Goal: Transaction & Acquisition: Download file/media

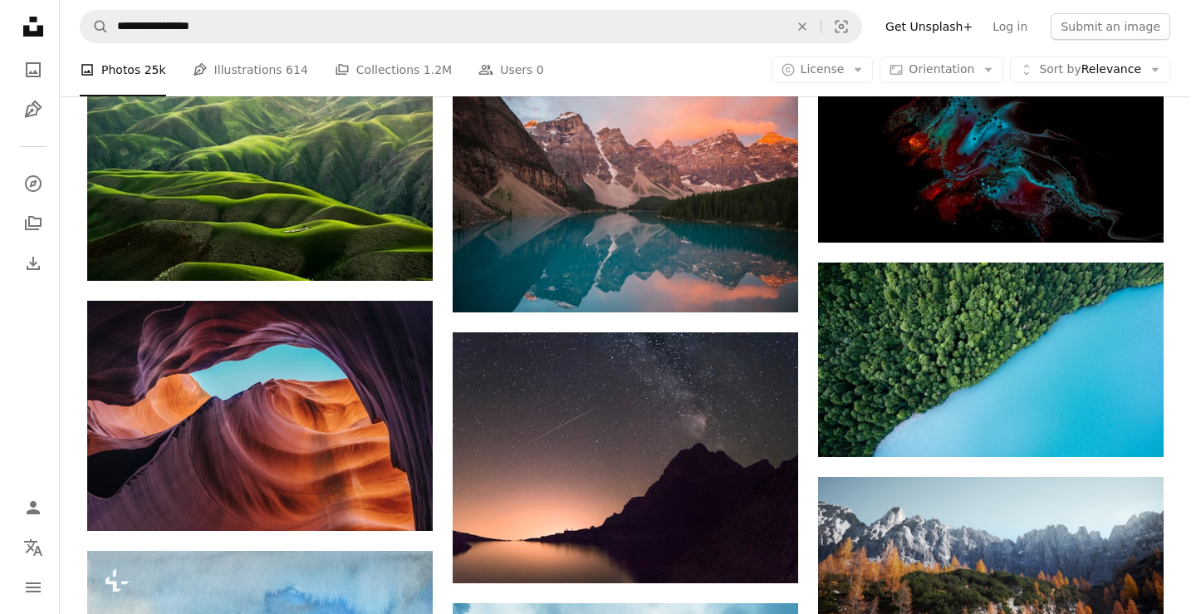
scroll to position [1495, 0]
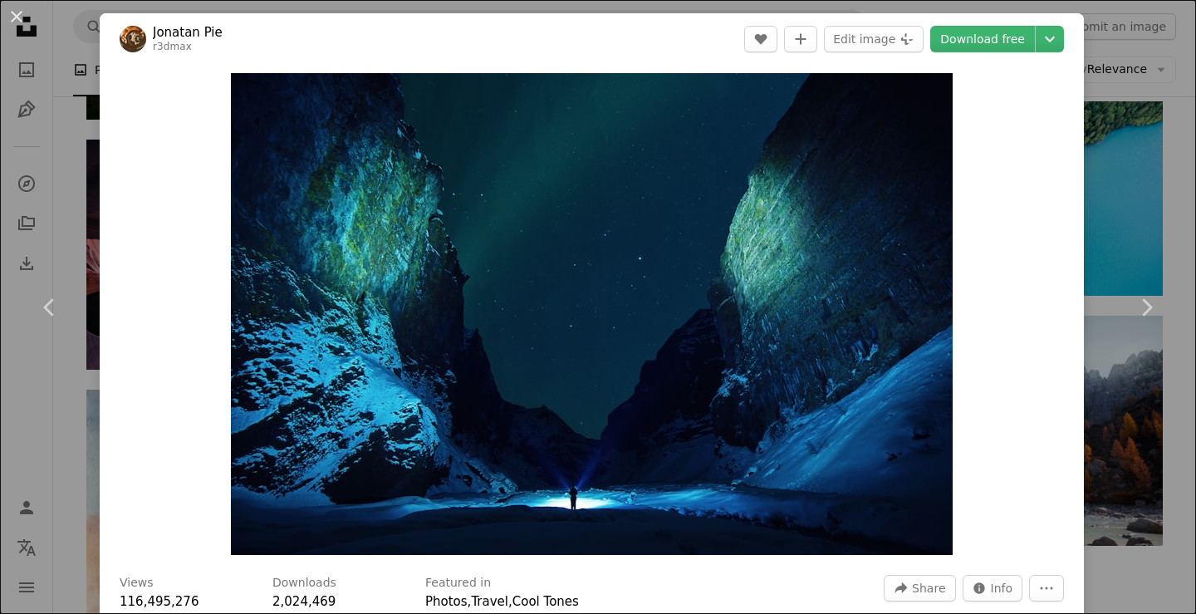
click at [1121, 90] on div "An X shape Chevron left Chevron right Jonatan Pie r3dmax A heart A plus sign Ed…" at bounding box center [598, 307] width 1196 height 614
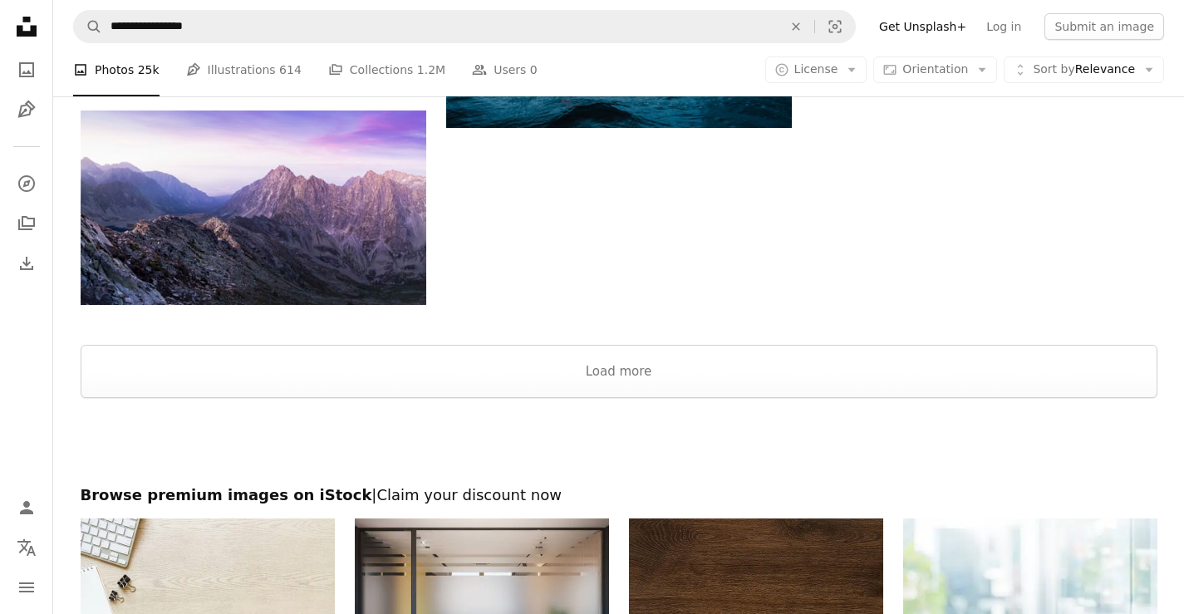
scroll to position [2077, 0]
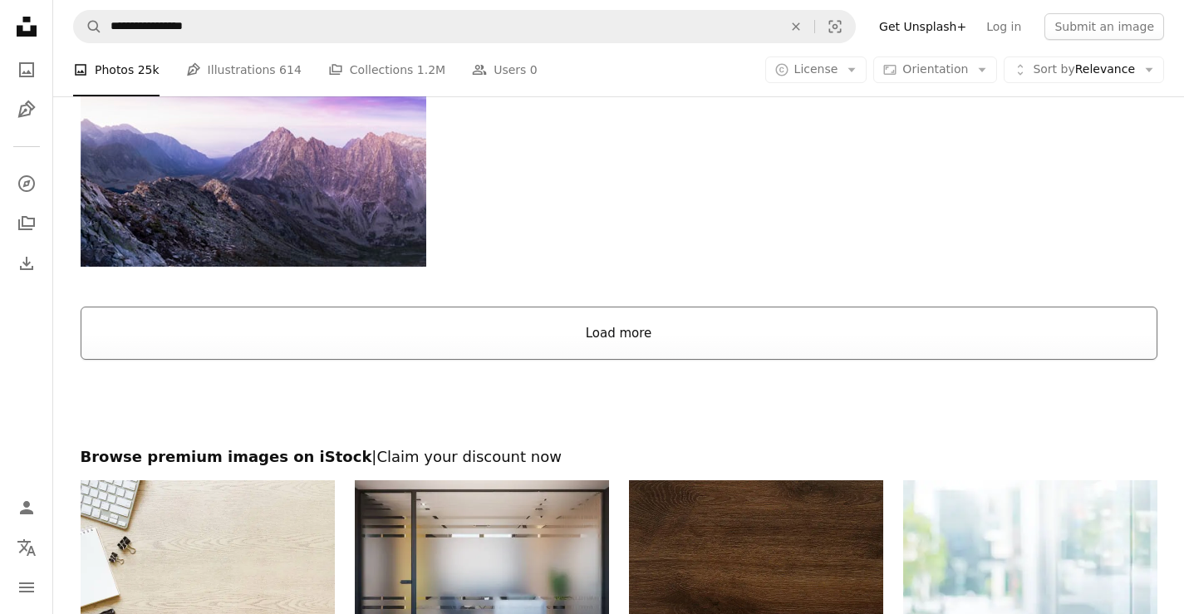
click at [646, 319] on button "Load more" at bounding box center [619, 333] width 1077 height 53
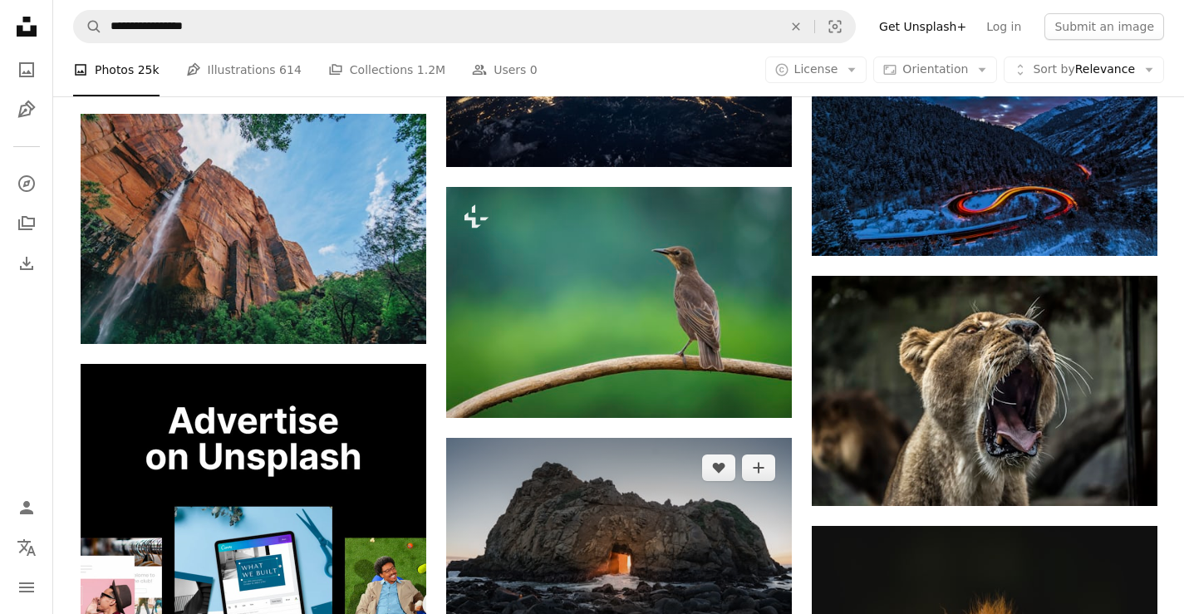
scroll to position [2243, 0]
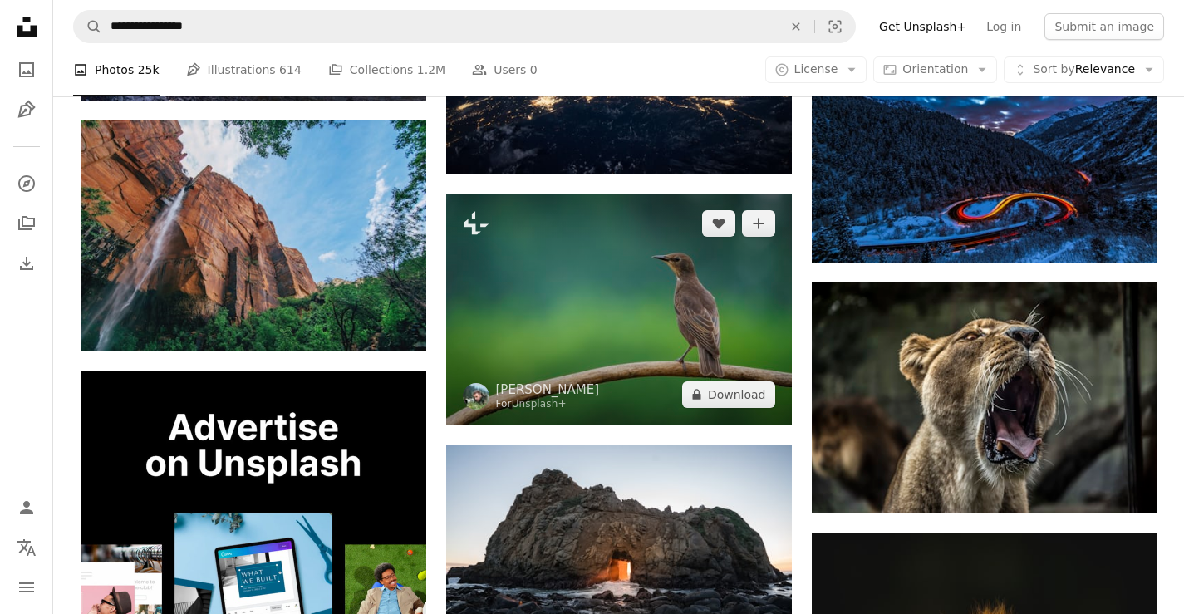
click at [609, 345] on img at bounding box center [619, 309] width 346 height 231
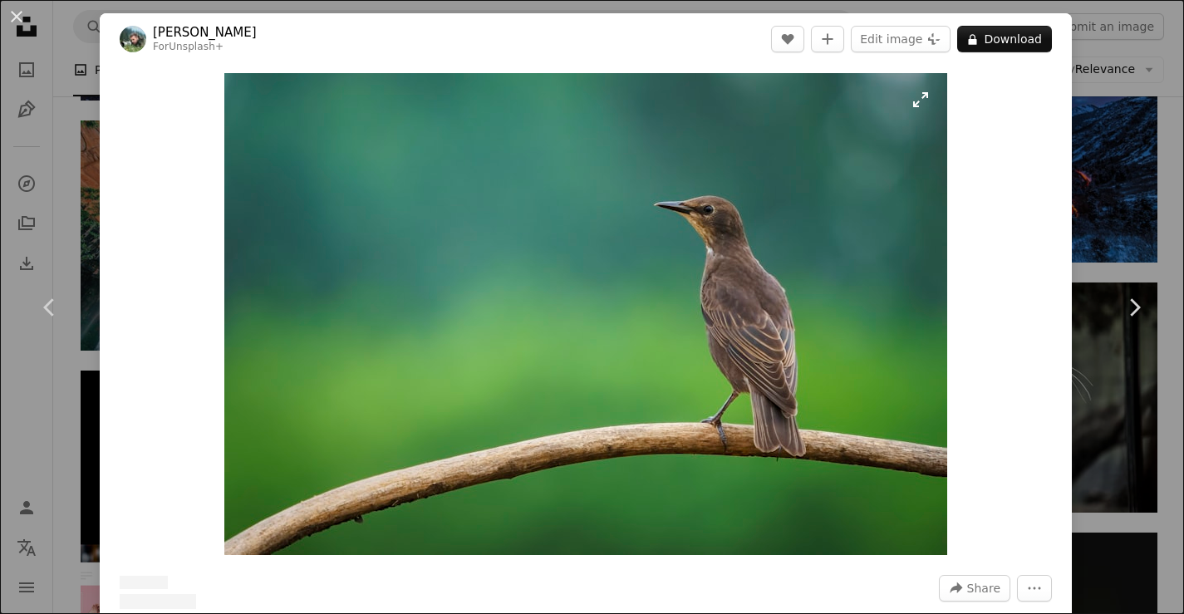
click at [1002, 44] on button "A lock Download" at bounding box center [1004, 39] width 95 height 27
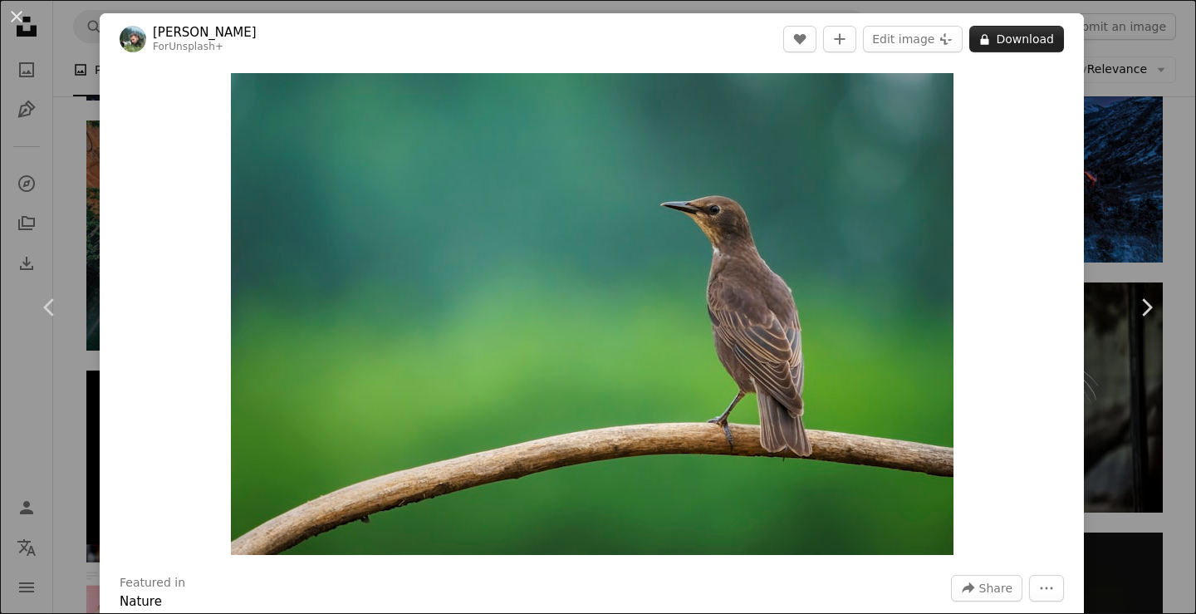
click at [1020, 39] on button "A lock Download" at bounding box center [1016, 39] width 95 height 27
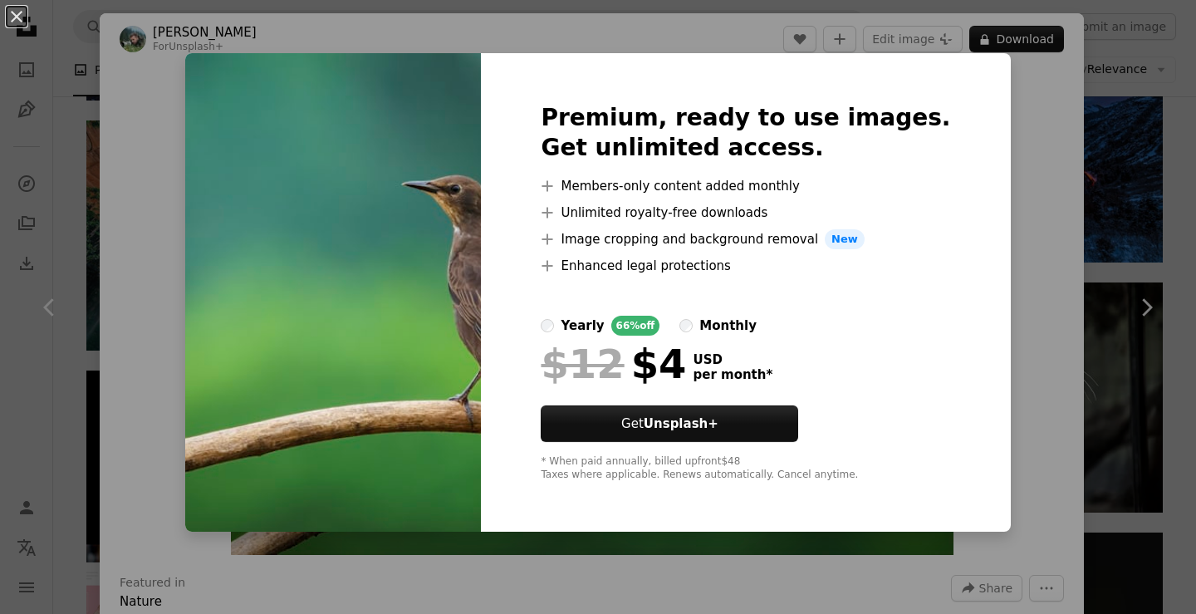
click at [1149, 163] on div "An X shape Premium, ready to use images. Get unlimited access. A plus sign Memb…" at bounding box center [598, 307] width 1196 height 614
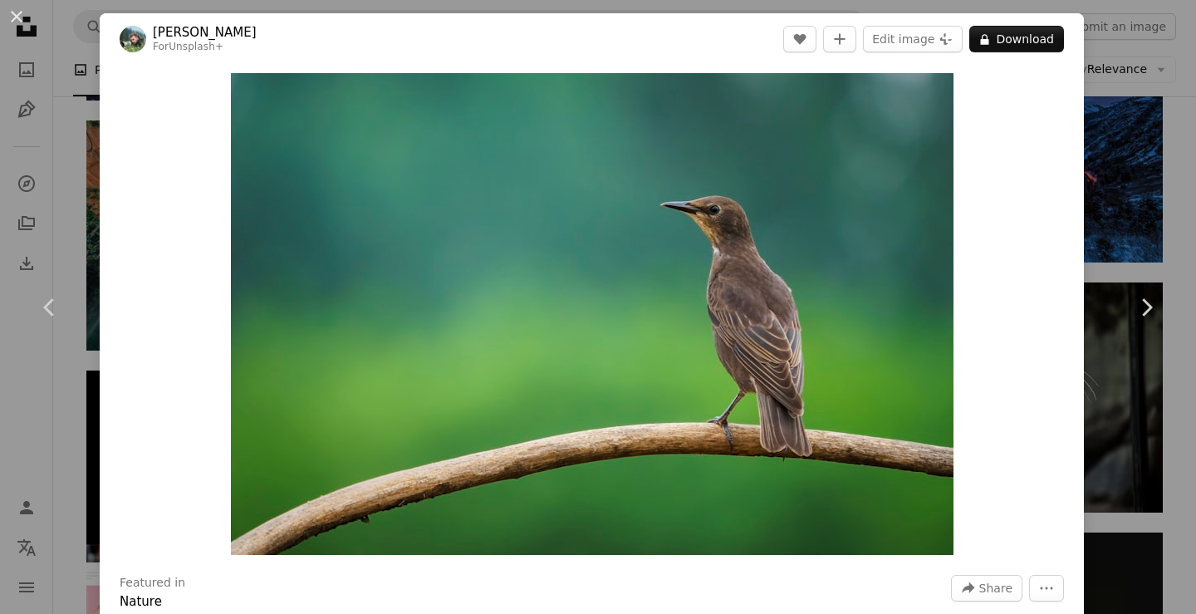
click at [1109, 23] on div "An X shape Chevron left Chevron right [PERSON_NAME] For Unsplash+ A heart A plu…" at bounding box center [598, 307] width 1196 height 614
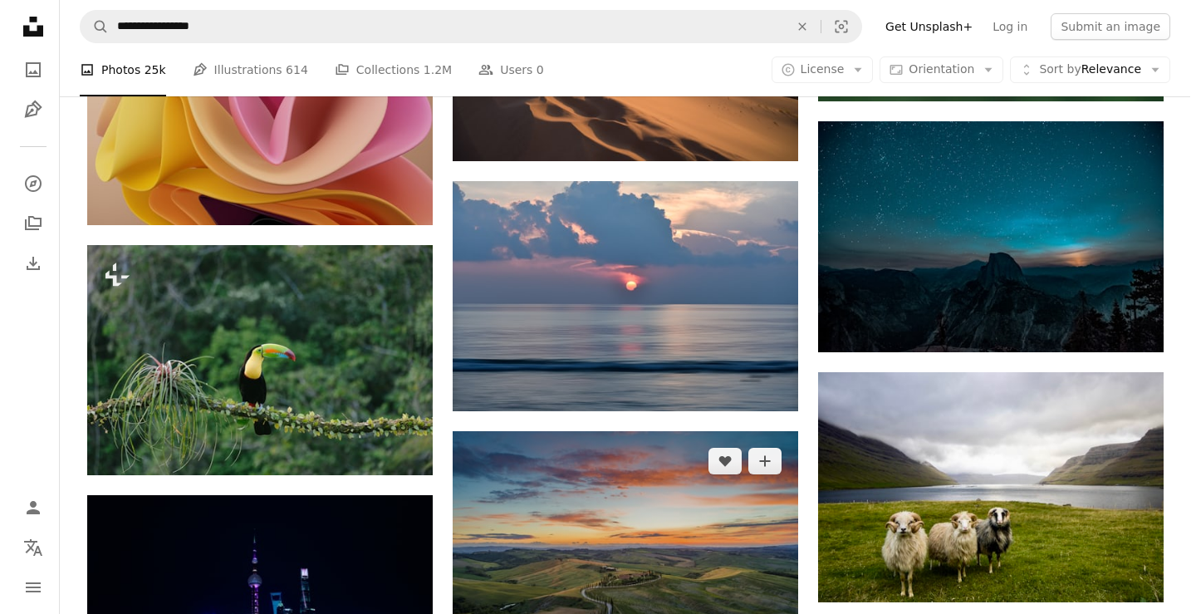
scroll to position [10717, 0]
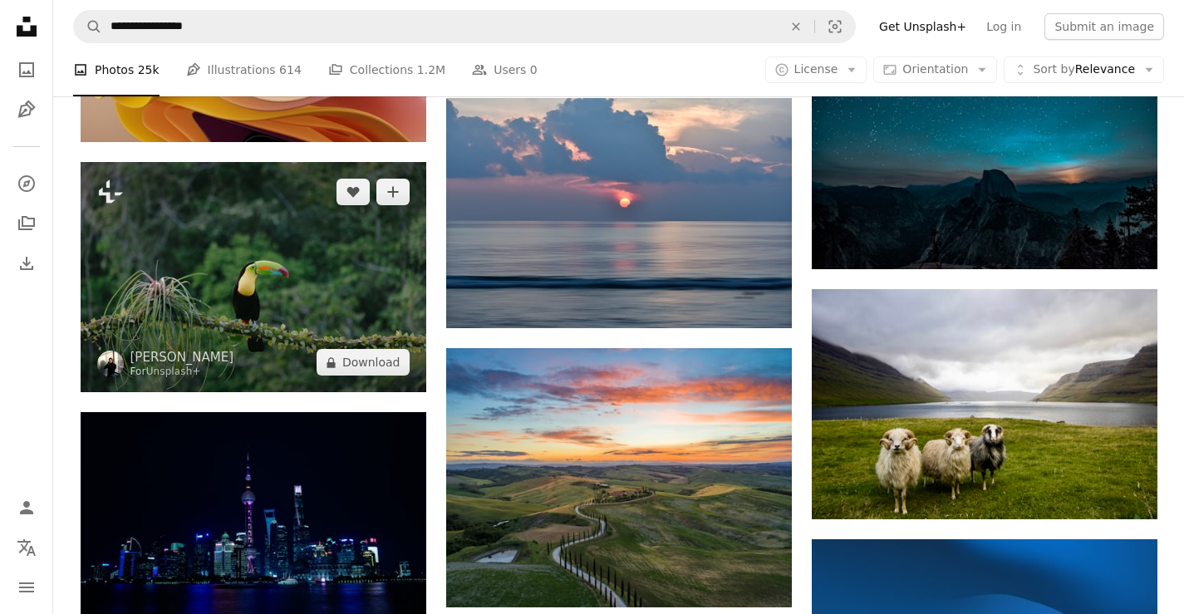
click at [332, 308] on img at bounding box center [254, 277] width 346 height 230
click at [351, 351] on button "A lock Download" at bounding box center [363, 362] width 93 height 27
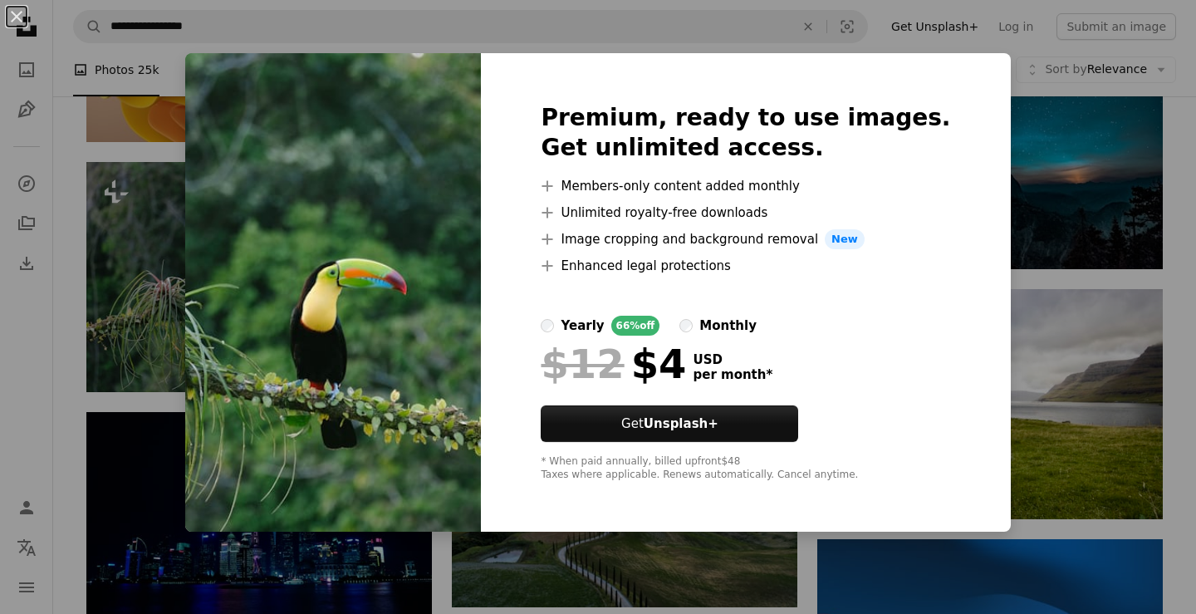
click at [1027, 126] on div "An X shape Premium, ready to use images. Get unlimited access. A plus sign Memb…" at bounding box center [598, 307] width 1196 height 614
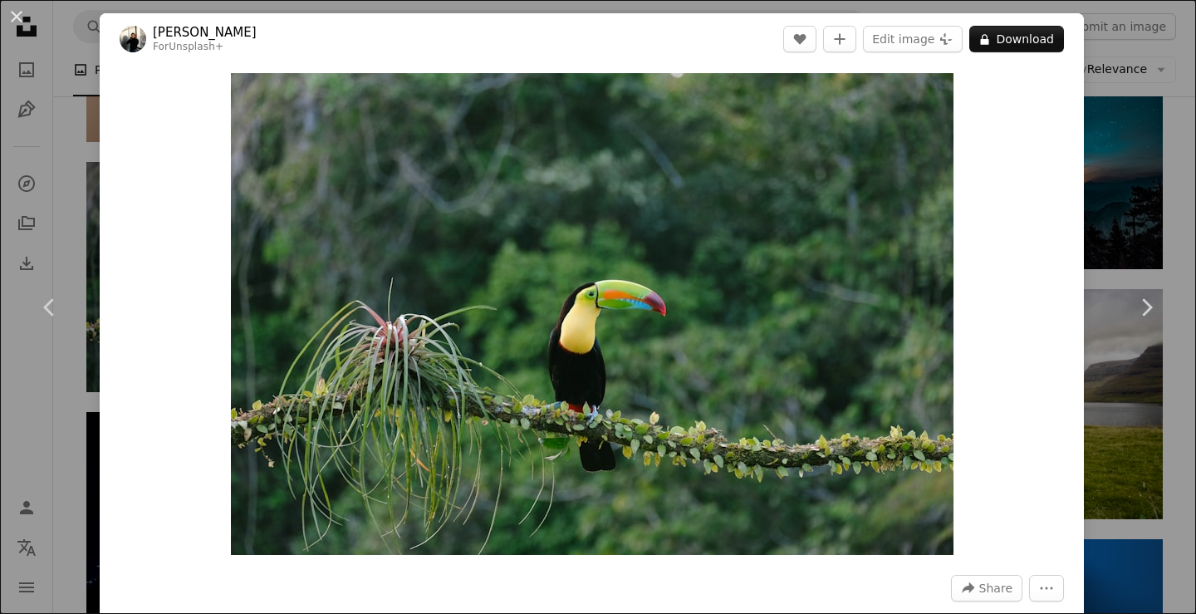
scroll to position [10800, 0]
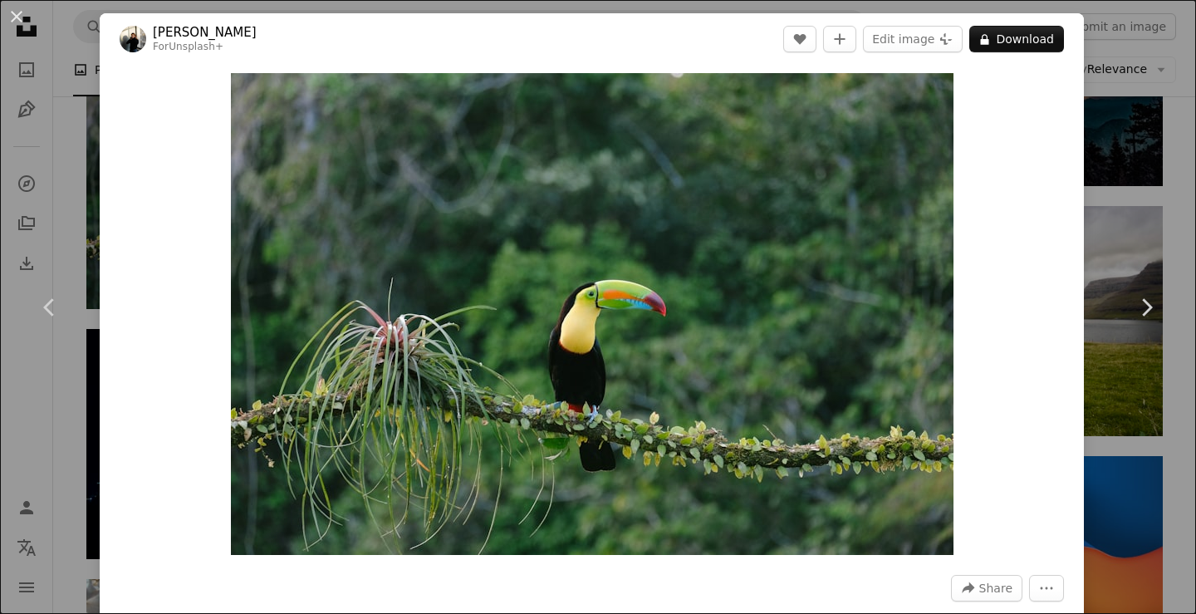
click at [1128, 97] on div "An X shape Chevron left Chevron right [PERSON_NAME] For Unsplash+ A heart A plu…" at bounding box center [598, 307] width 1196 height 614
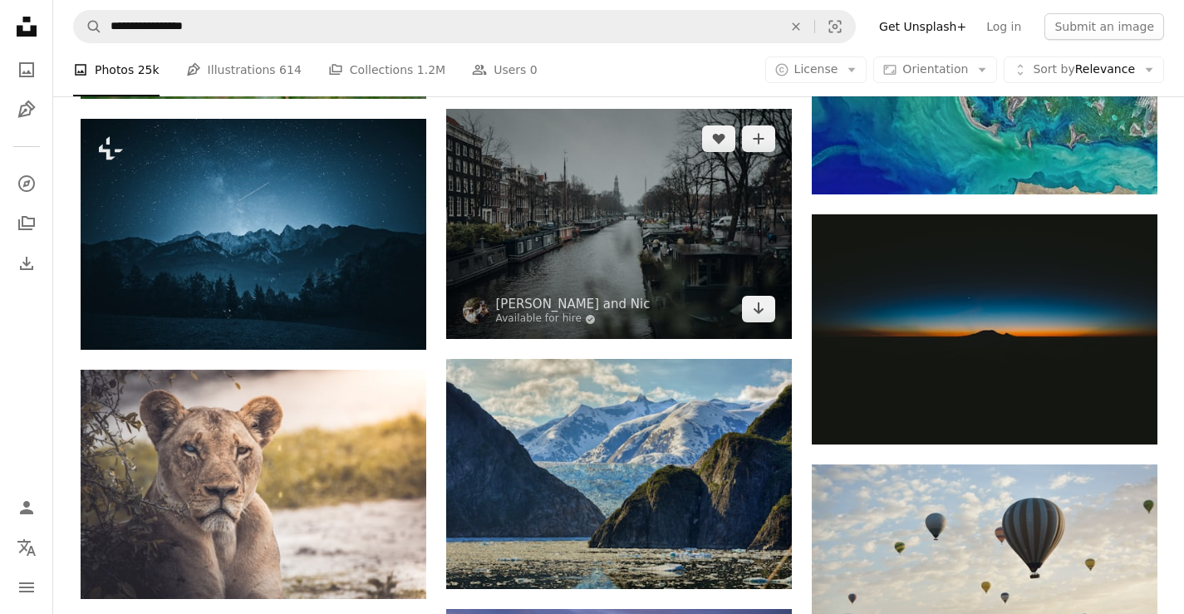
scroll to position [11880, 0]
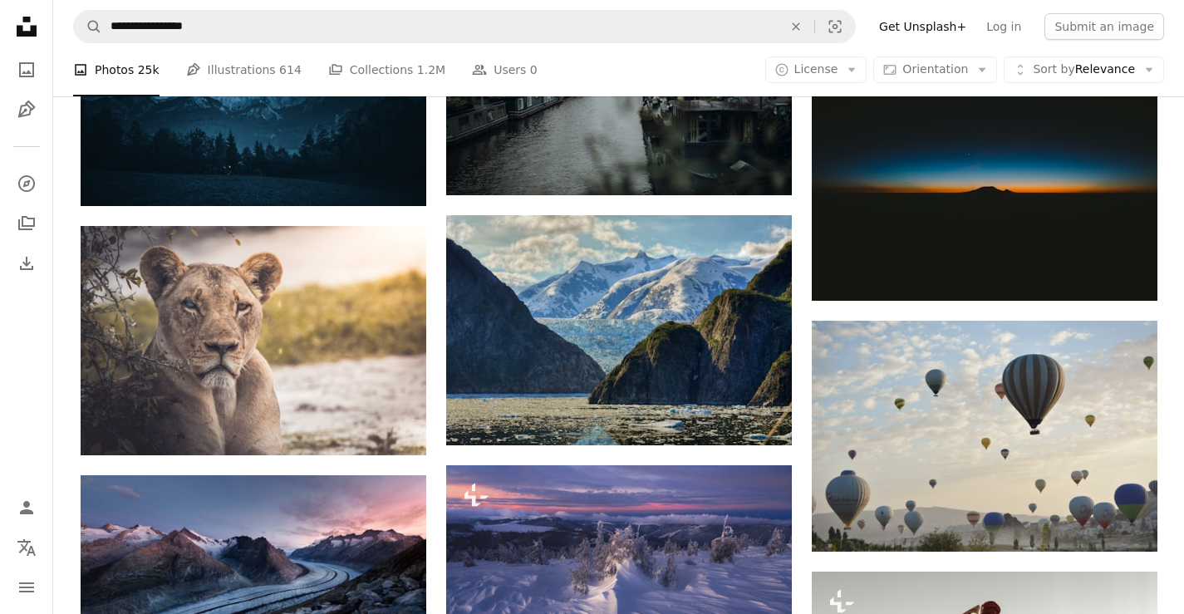
scroll to position [2243, 0]
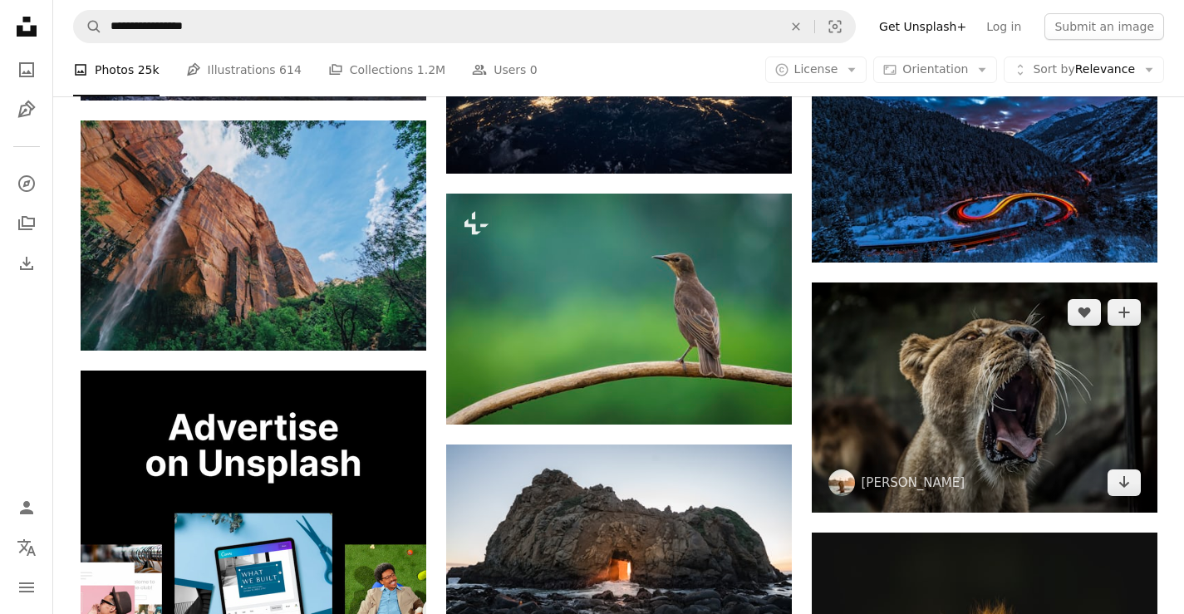
click at [1049, 406] on img at bounding box center [985, 397] width 346 height 230
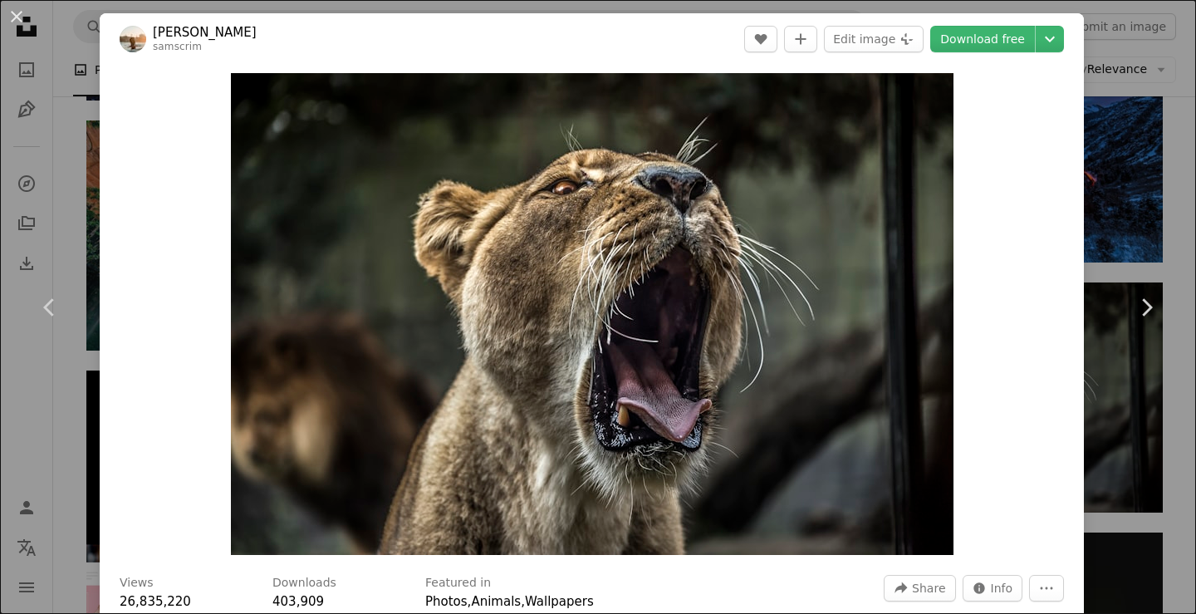
click at [1116, 178] on div "An X shape Chevron left Chevron right [PERSON_NAME] samscrim A heart A plus sig…" at bounding box center [598, 307] width 1196 height 614
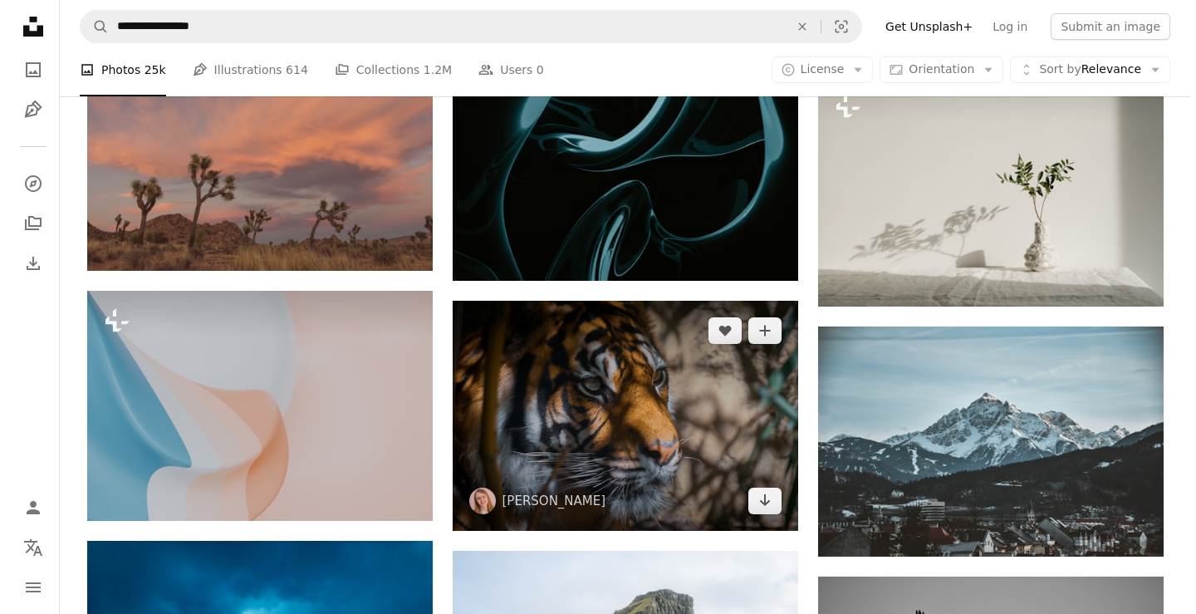
scroll to position [51424, 0]
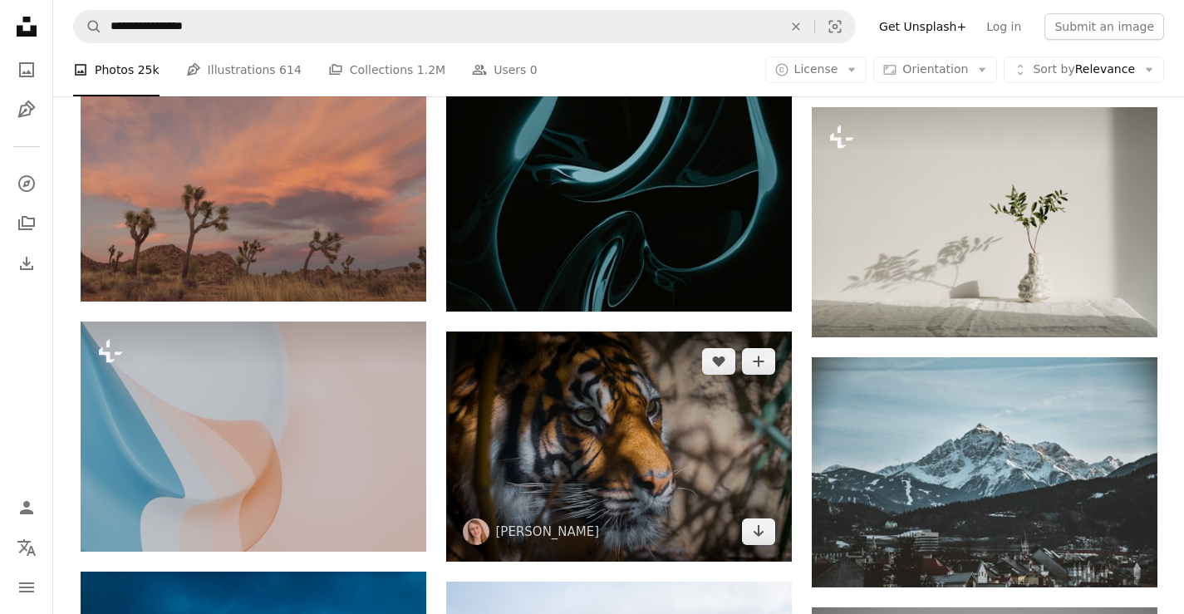
click at [606, 406] on img at bounding box center [619, 446] width 346 height 230
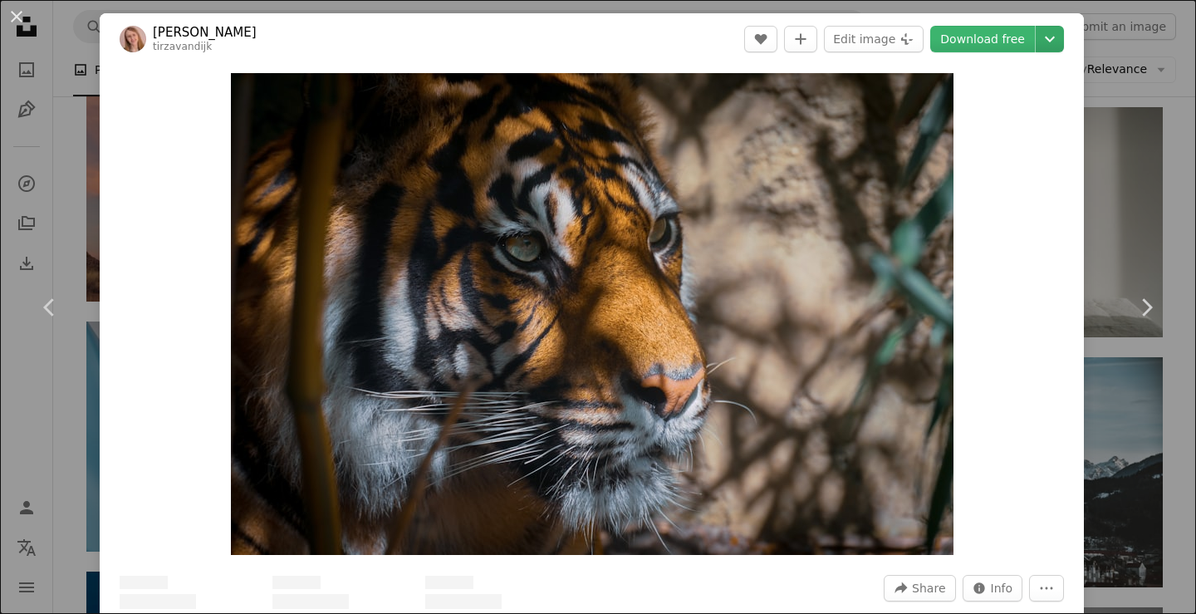
click at [997, 39] on link "Download free" at bounding box center [982, 39] width 105 height 27
click at [1043, 41] on icon "Chevron down" at bounding box center [1050, 39] width 27 height 20
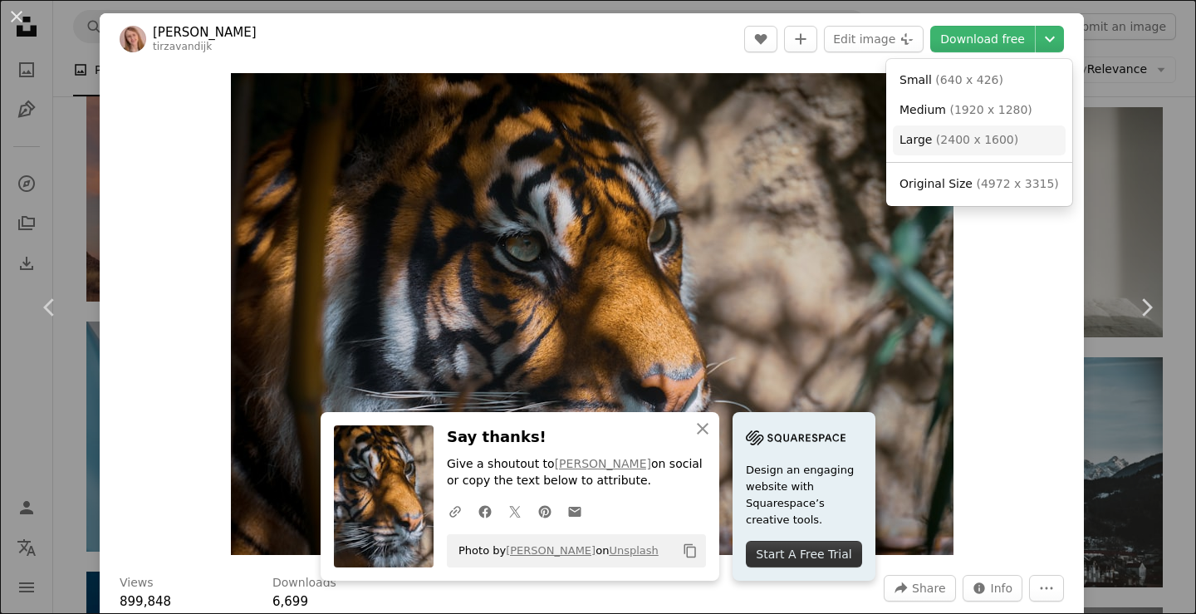
click at [929, 142] on span "Large ( 2400 x 1600 )" at bounding box center [959, 140] width 119 height 17
